Goal: Task Accomplishment & Management: Complete application form

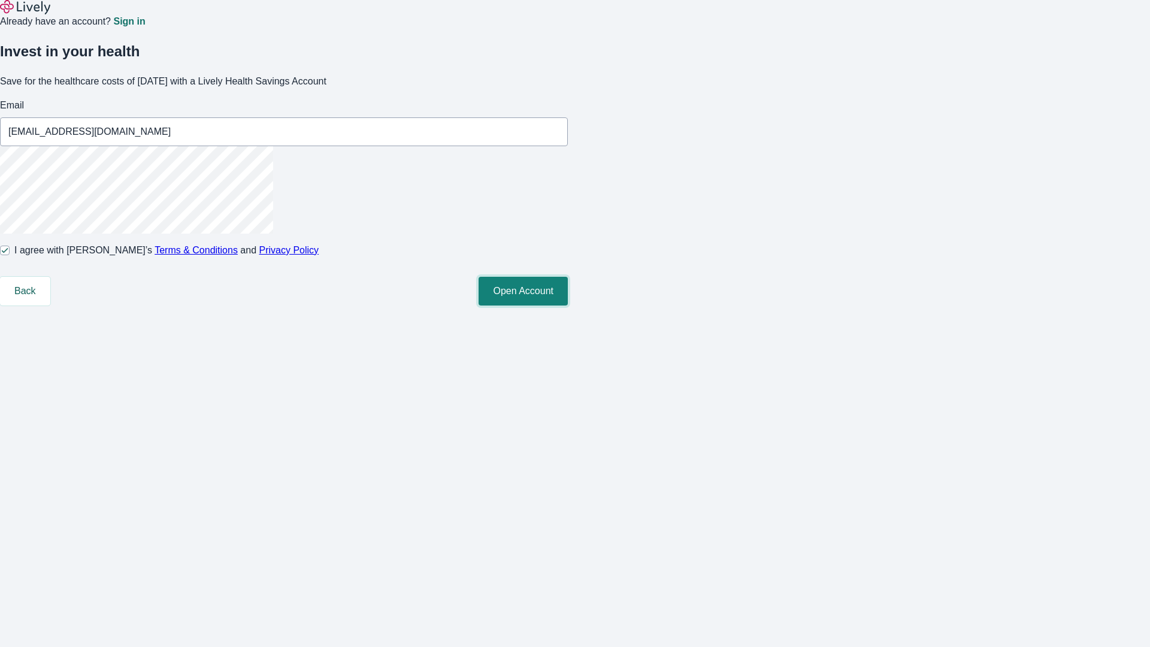
click at [568, 305] on button "Open Account" at bounding box center [522, 291] width 89 height 29
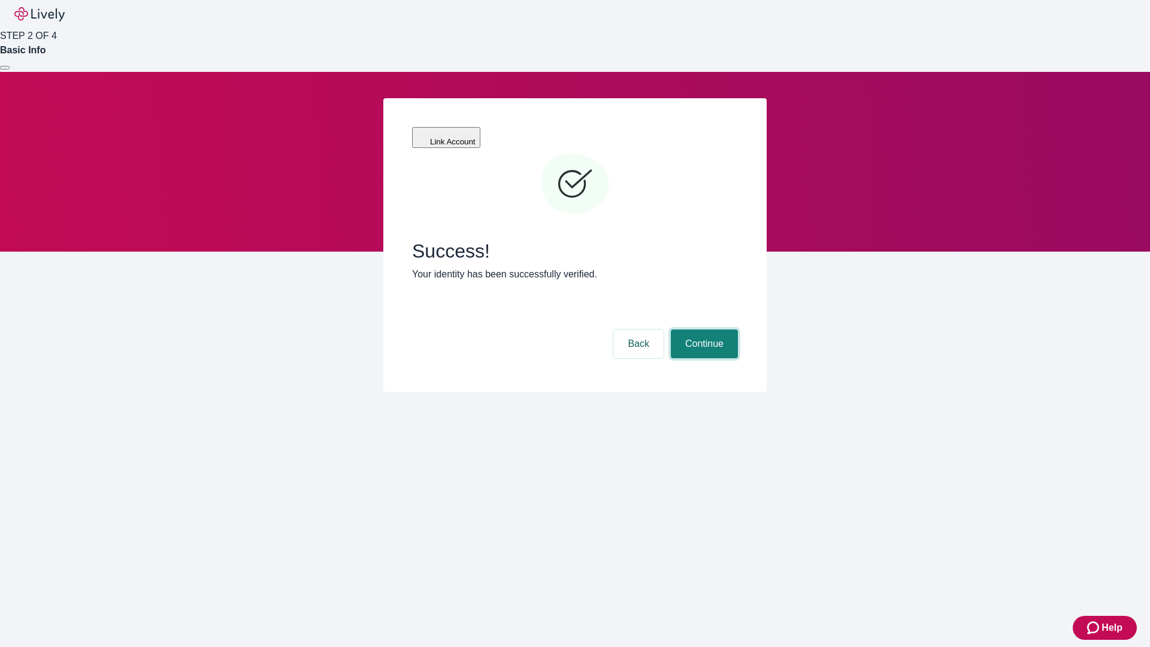
click at [702, 329] on button "Continue" at bounding box center [704, 343] width 67 height 29
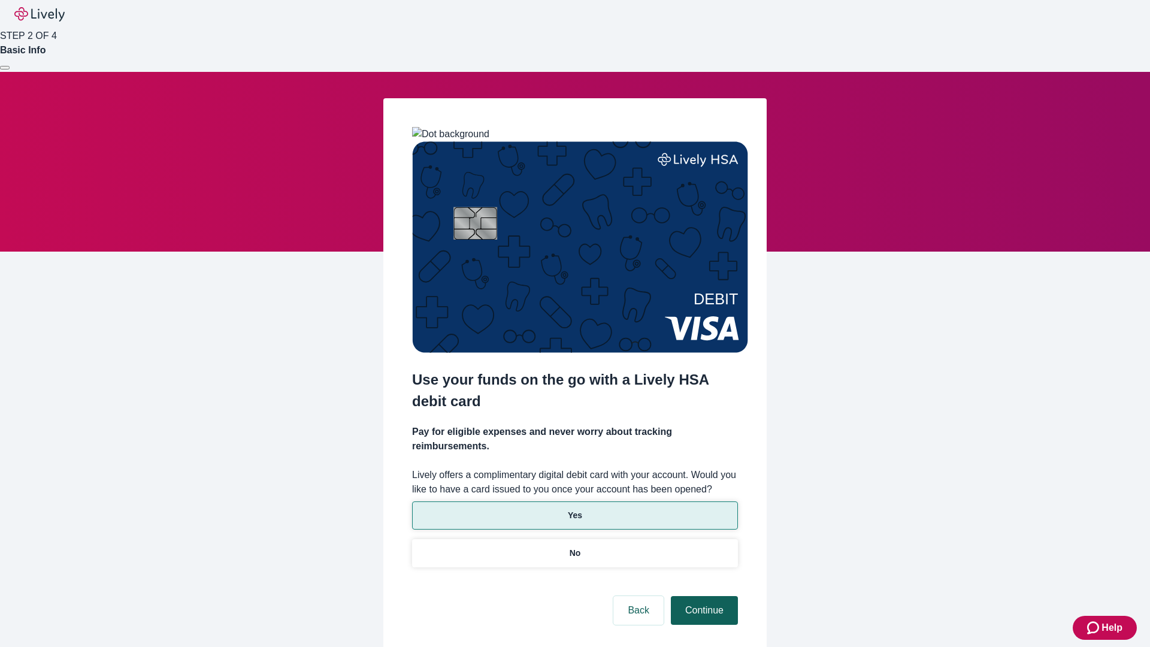
click at [574, 509] on p "Yes" at bounding box center [575, 515] width 14 height 13
click at [702, 596] on button "Continue" at bounding box center [704, 610] width 67 height 29
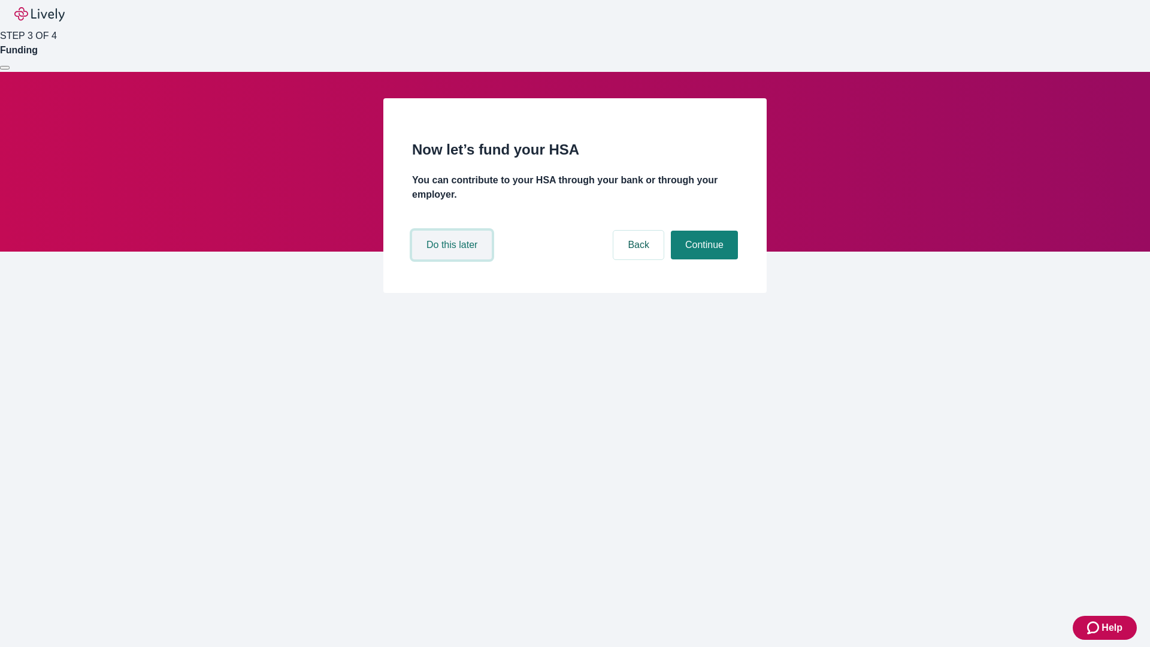
click at [453, 259] on button "Do this later" at bounding box center [452, 245] width 80 height 29
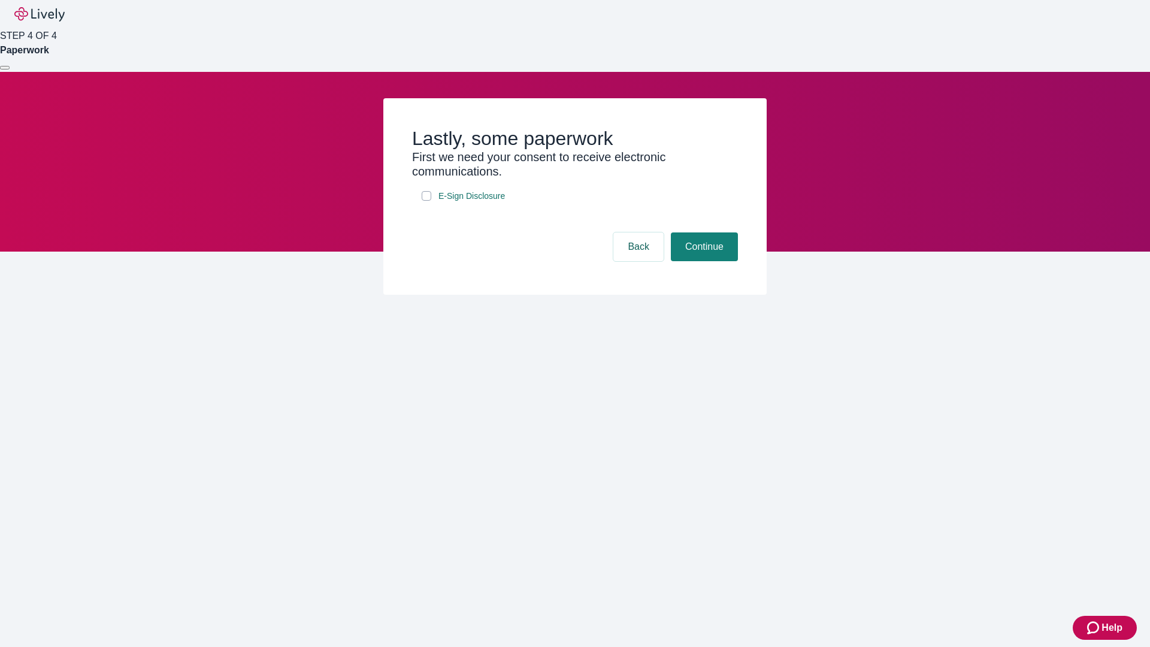
click at [426, 201] on input "E-Sign Disclosure" at bounding box center [427, 196] width 10 height 10
checkbox input "true"
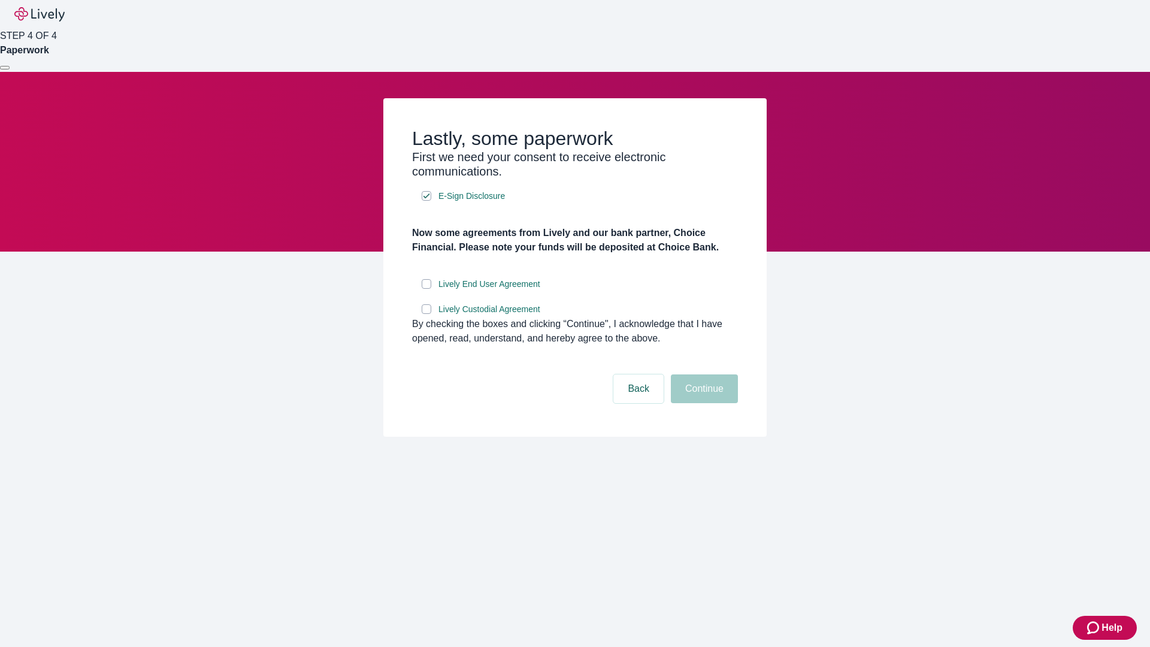
click at [426, 289] on input "Lively End User Agreement" at bounding box center [427, 284] width 10 height 10
checkbox input "true"
click at [426, 314] on input "Lively Custodial Agreement" at bounding box center [427, 309] width 10 height 10
checkbox input "true"
click at [702, 403] on button "Continue" at bounding box center [704, 388] width 67 height 29
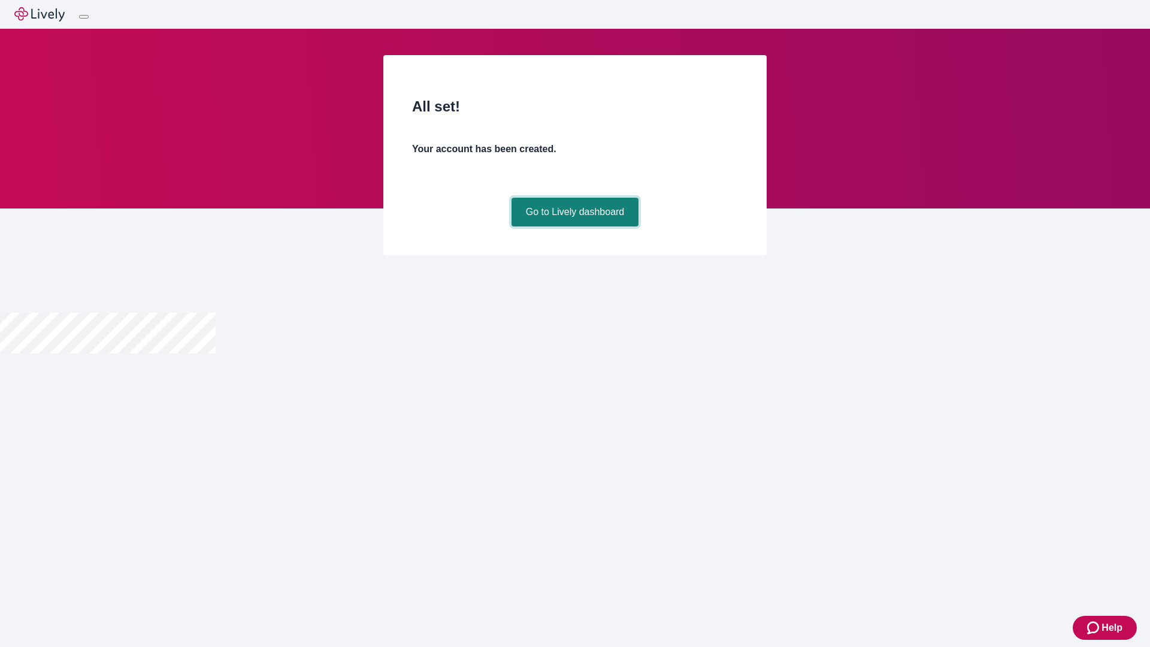
click at [574, 226] on link "Go to Lively dashboard" at bounding box center [575, 212] width 128 height 29
